Goal: Navigation & Orientation: Find specific page/section

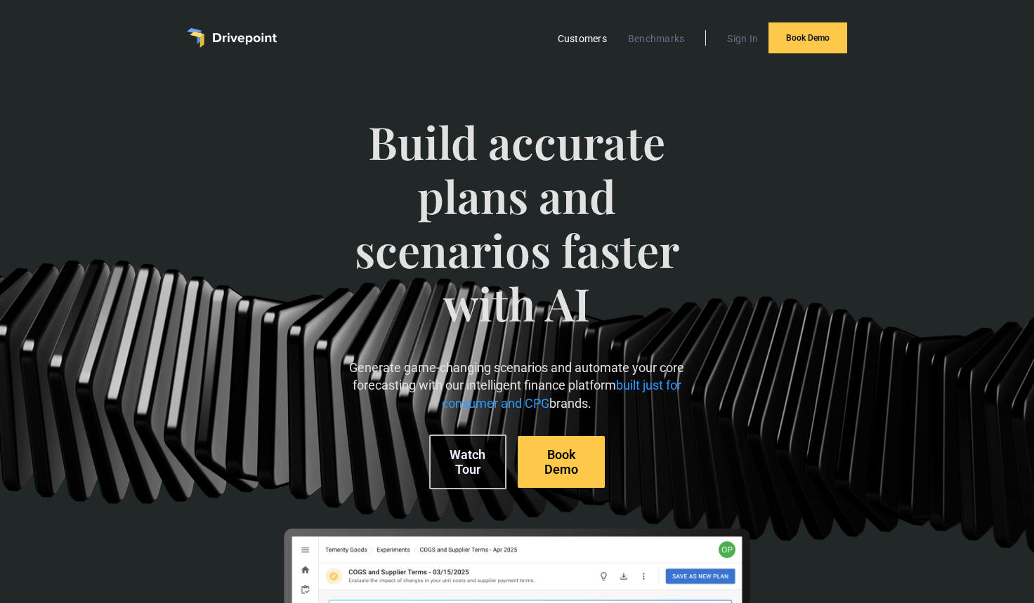
click at [596, 39] on link "Customers" at bounding box center [582, 39] width 63 height 18
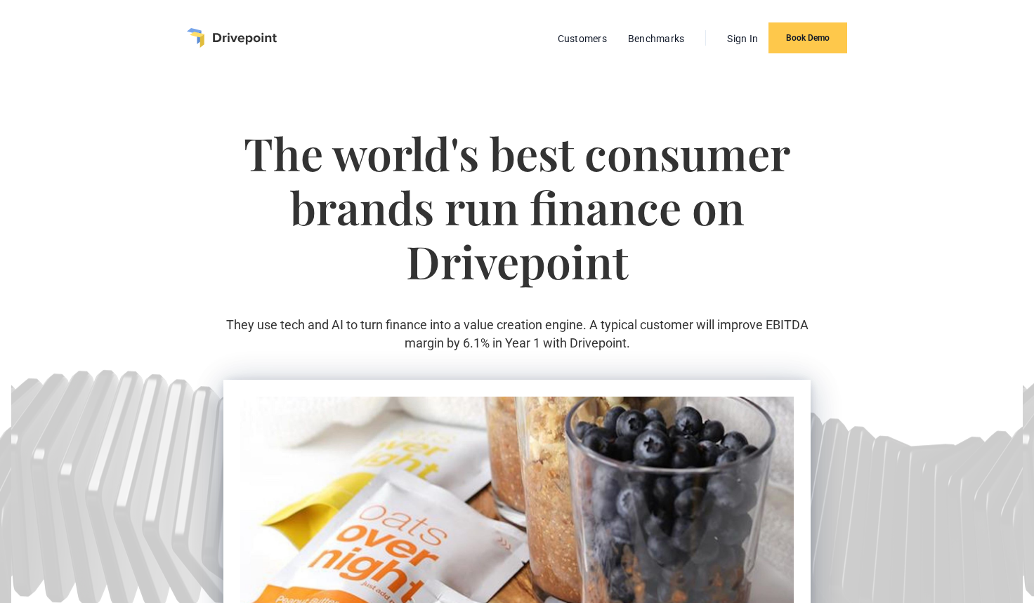
click at [270, 44] on img "home" at bounding box center [232, 38] width 90 height 20
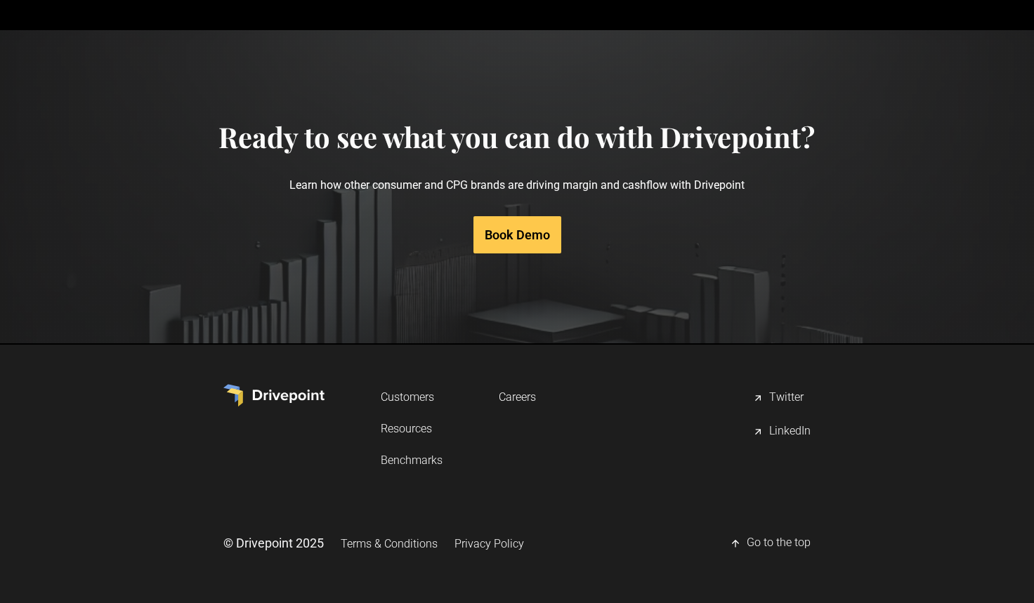
scroll to position [7130, 0]
